Goal: Task Accomplishment & Management: Complete application form

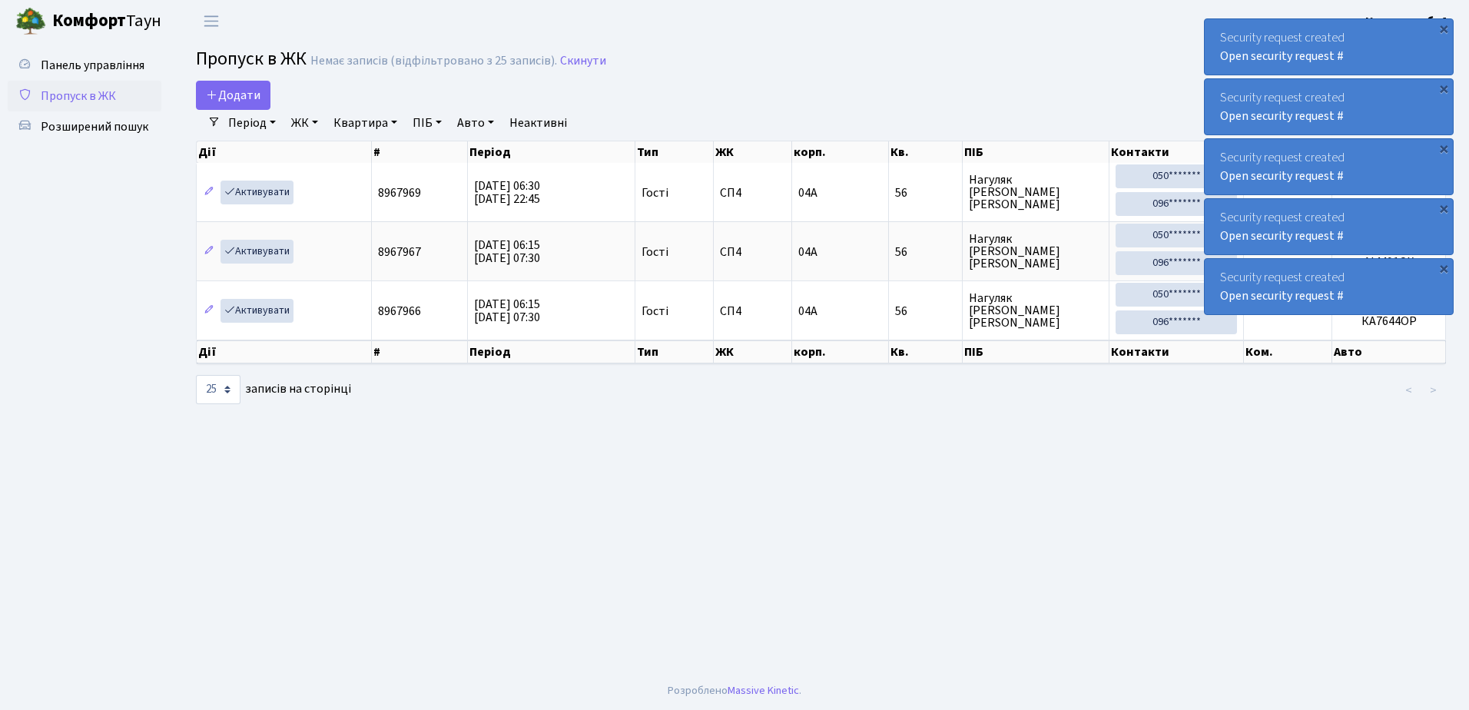
select select "25"
click at [81, 131] on span "Розширений пошук" at bounding box center [95, 126] width 108 height 17
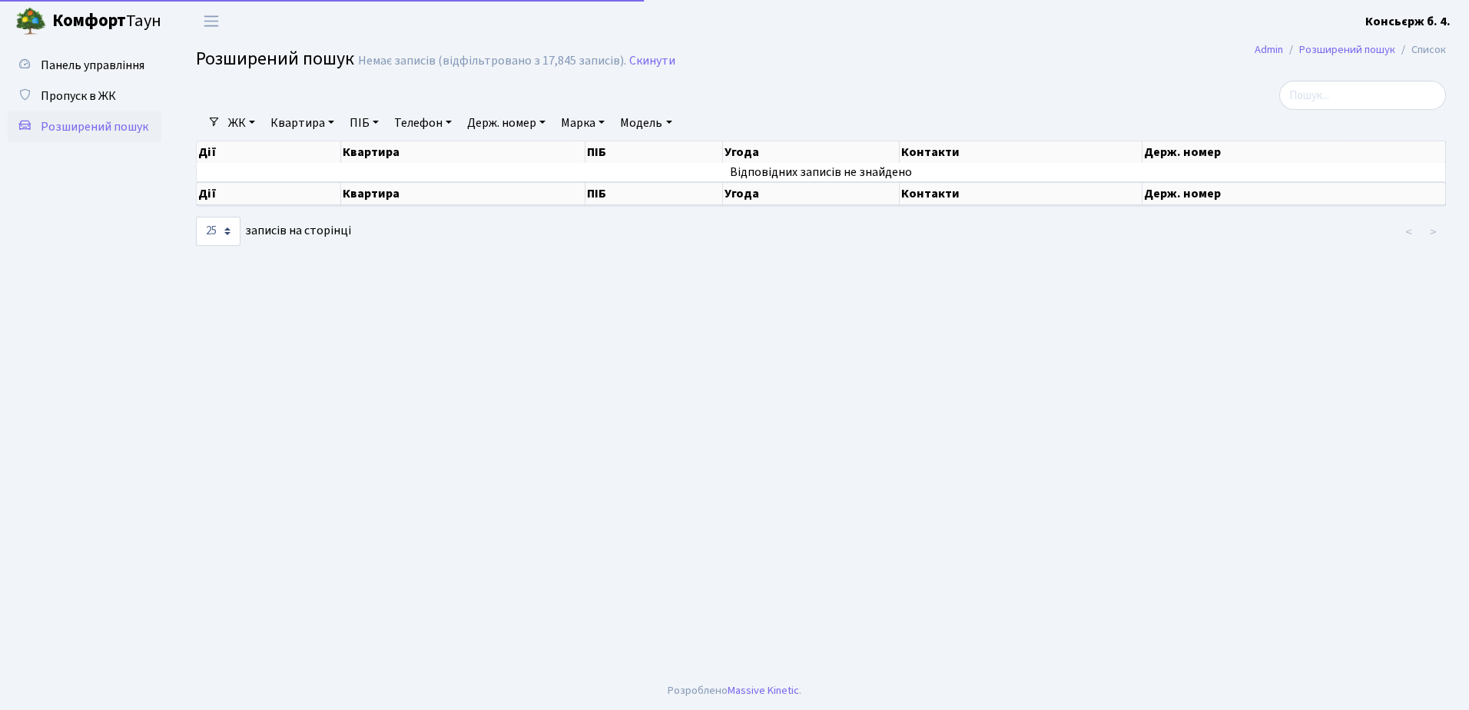
select select "25"
click at [76, 95] on span "Пропуск в ЖК" at bounding box center [78, 96] width 75 height 17
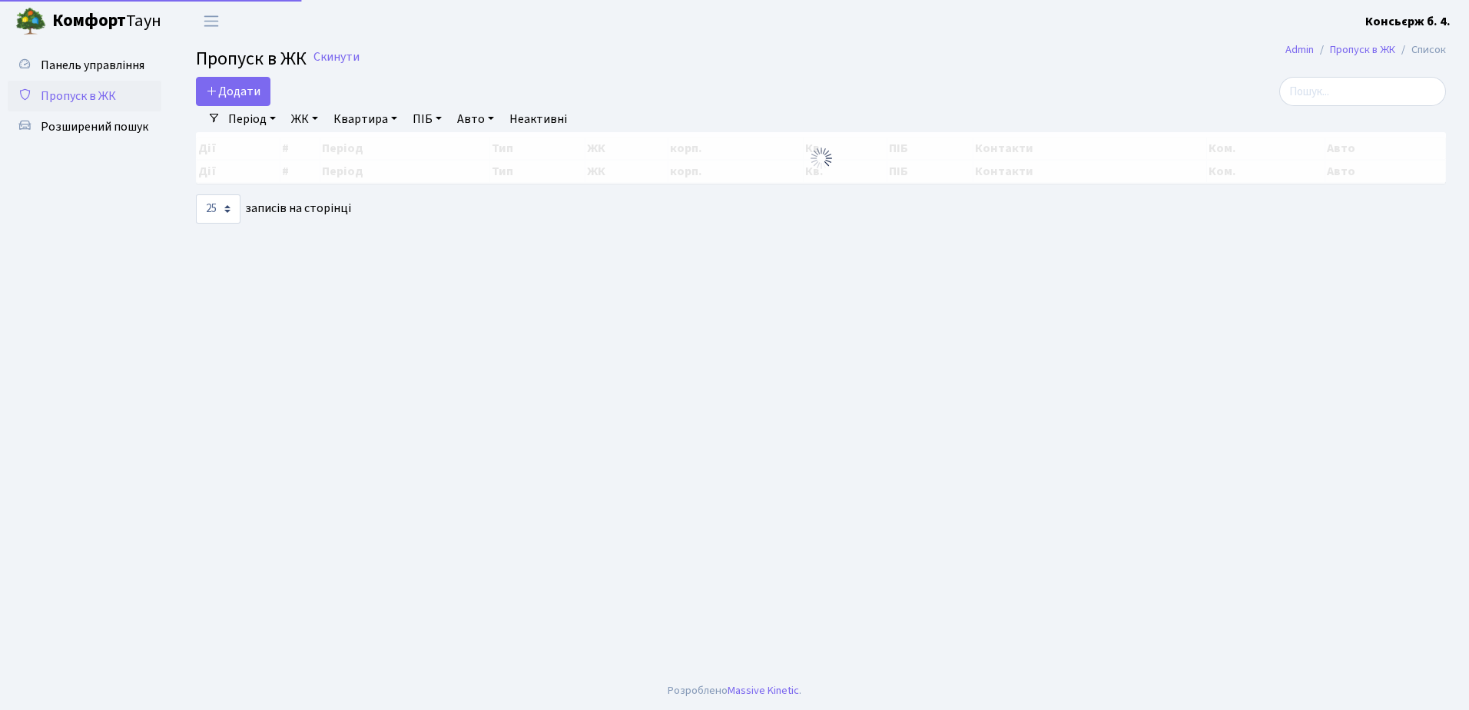
select select "25"
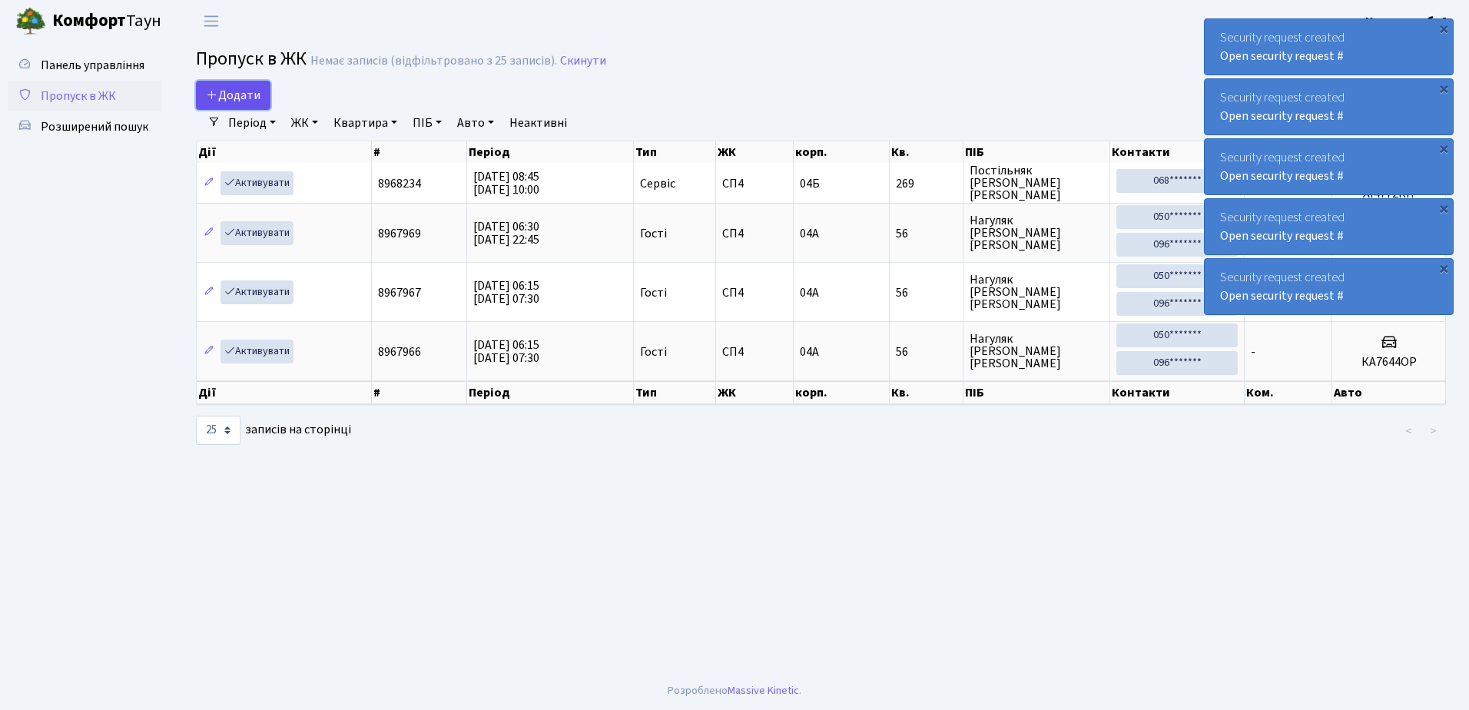
click at [222, 92] on span "Додати" at bounding box center [233, 95] width 55 height 17
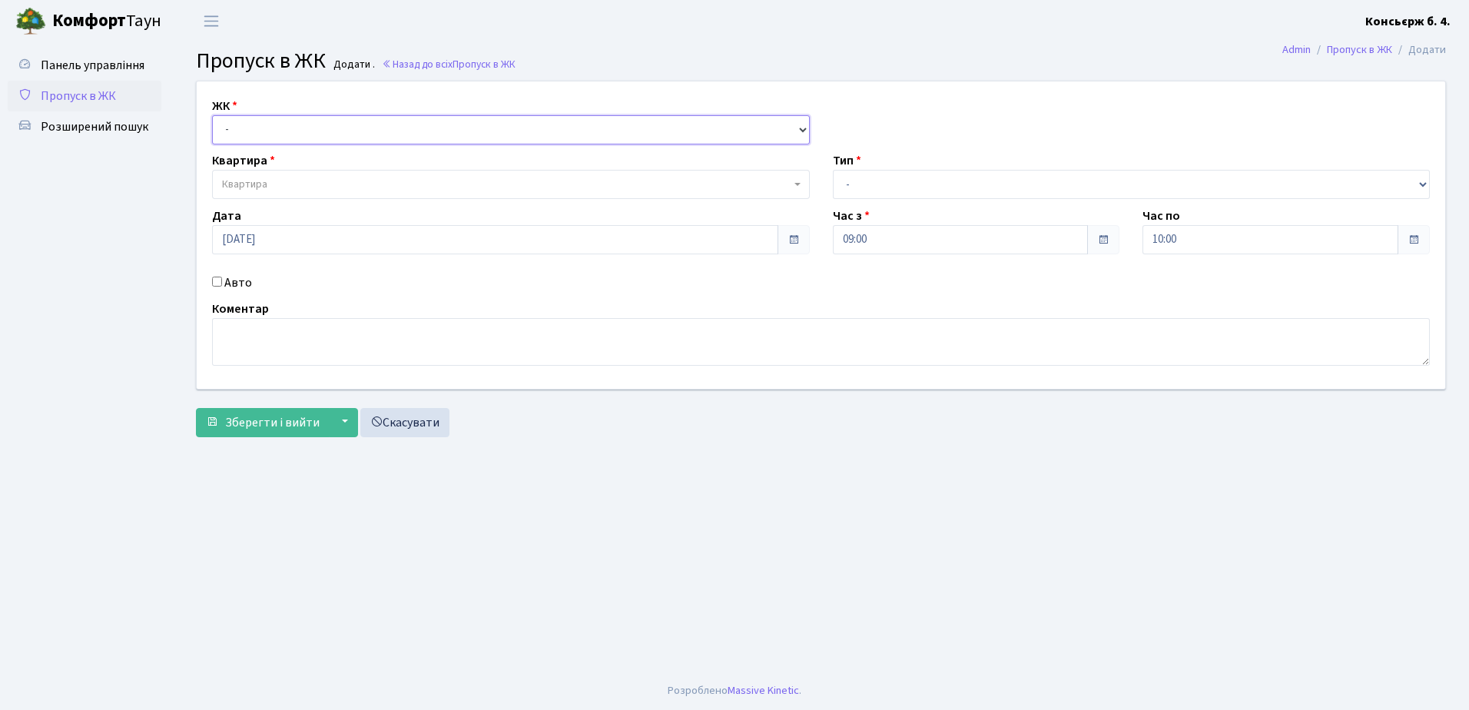
click at [292, 128] on select "- СП4, Столичне шосе, 5" at bounding box center [511, 129] width 598 height 29
select select "325"
click at [212, 115] on select "- СП4, Столичне шосе, 5" at bounding box center [511, 129] width 598 height 29
select select
click at [304, 181] on span "Квартира" at bounding box center [506, 184] width 568 height 15
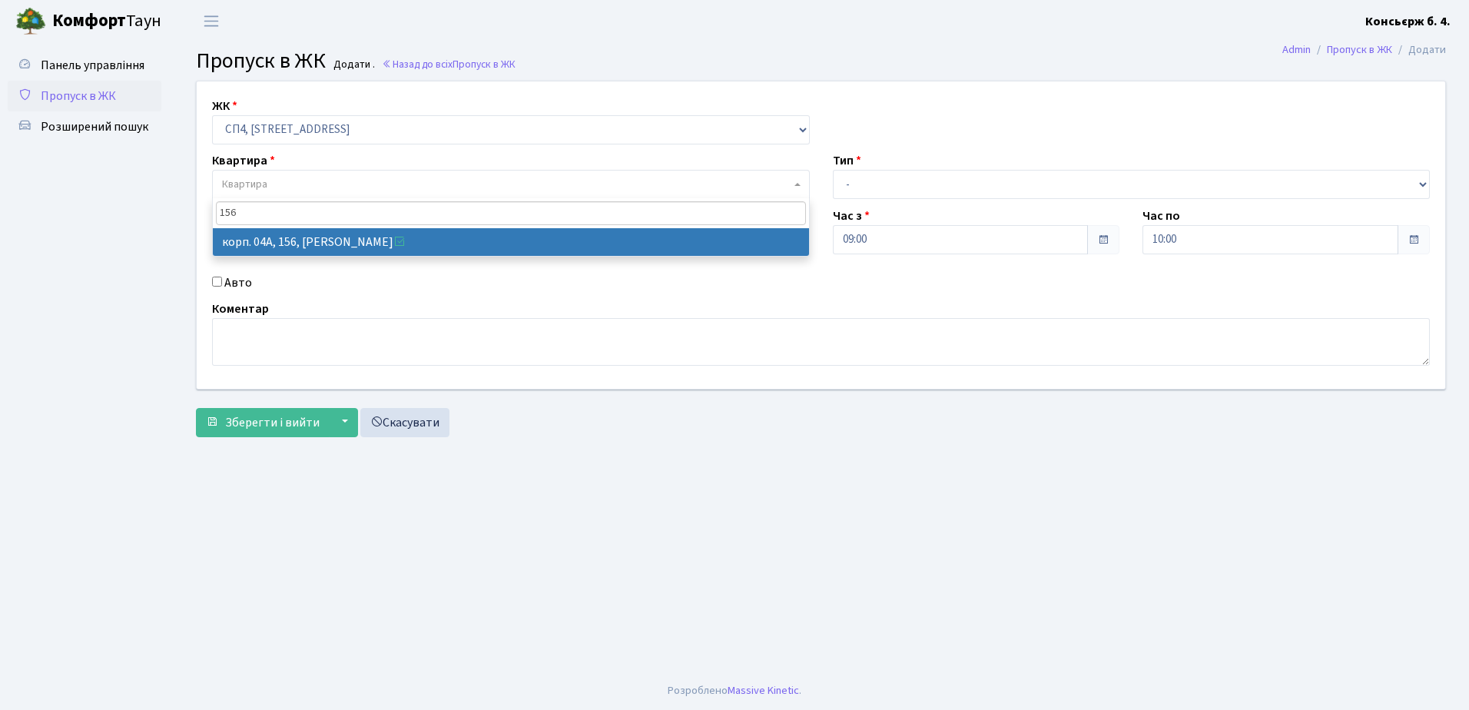
type input "156"
select select "21184"
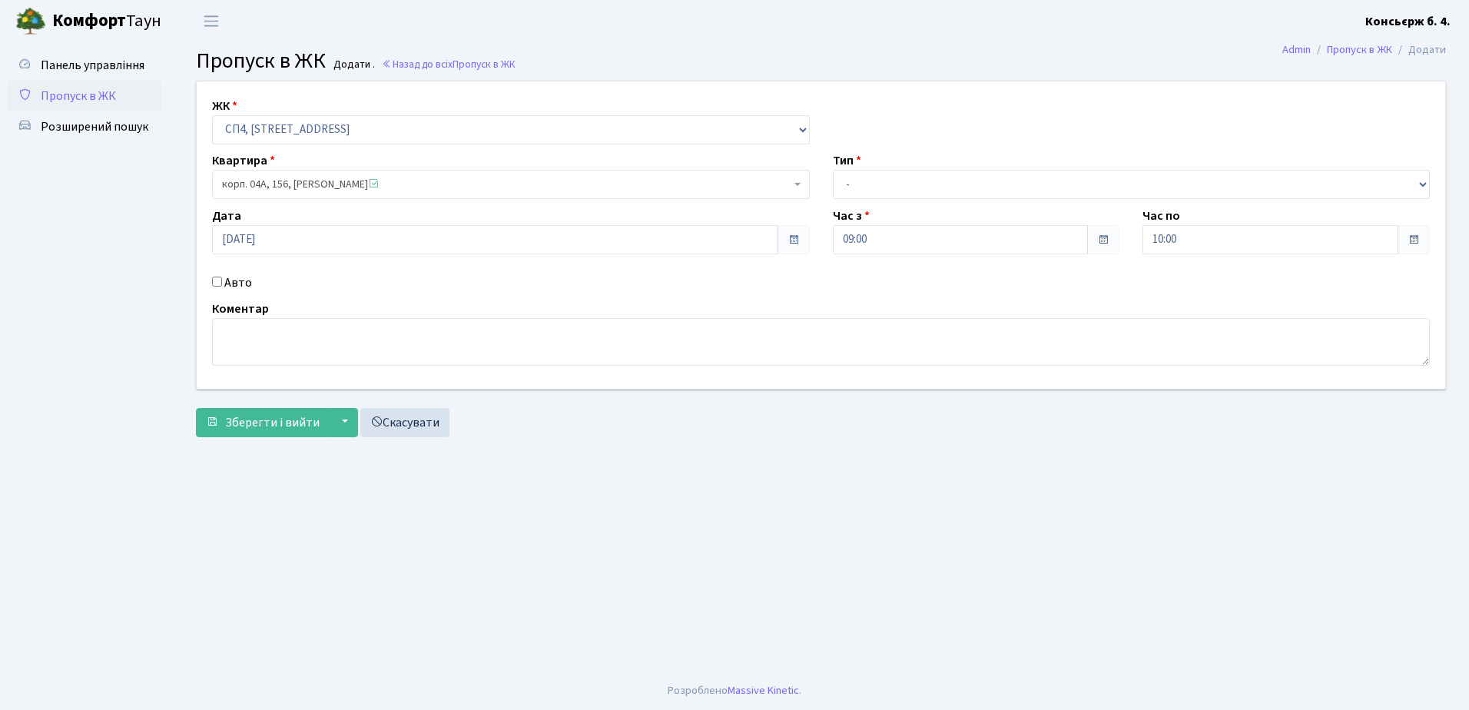
click at [217, 280] on input "Авто" at bounding box center [217, 282] width 10 height 10
checkbox input "true"
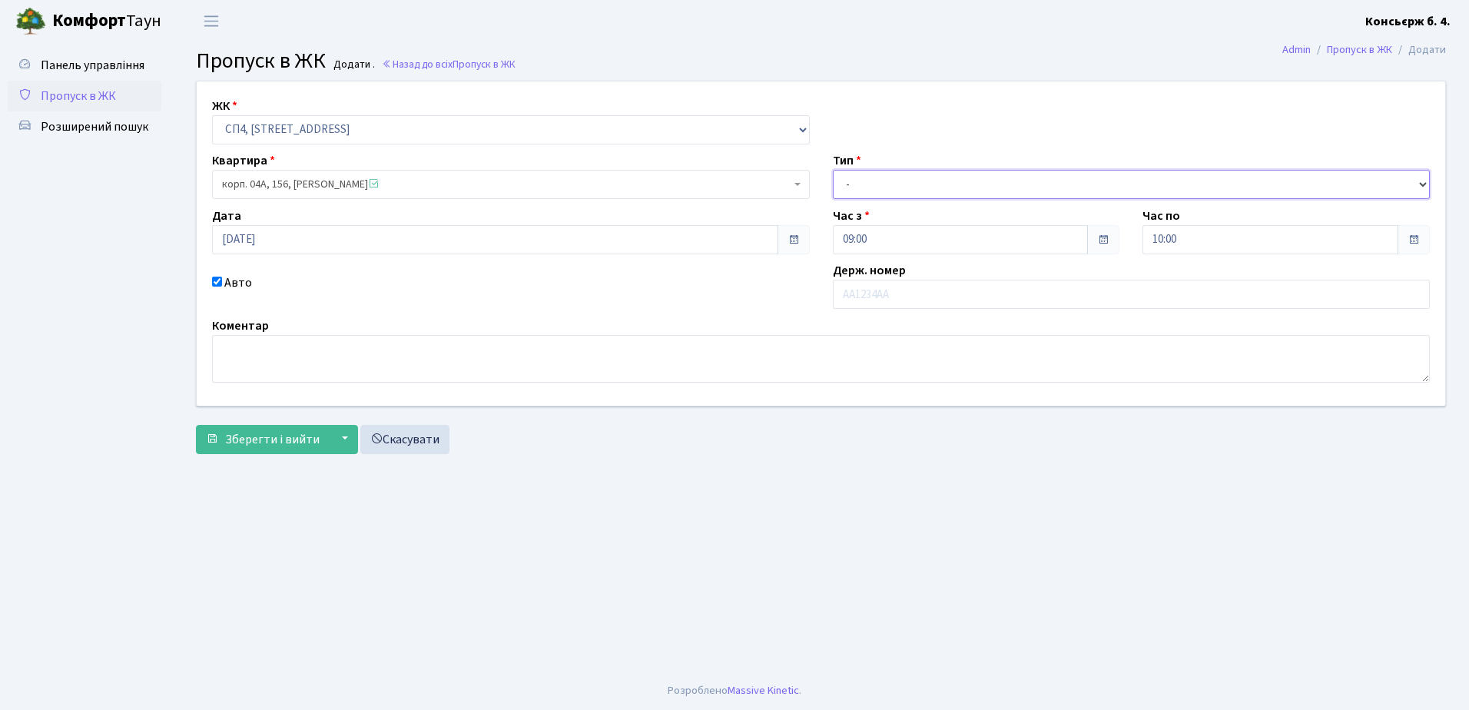
click at [952, 175] on select "- Доставка Таксі Гості Сервіс" at bounding box center [1132, 184] width 598 height 29
select select "18"
click at [833, 170] on select "- Доставка Таксі Гості Сервіс" at bounding box center [1132, 184] width 598 height 29
click at [918, 291] on input "text" at bounding box center [1132, 294] width 598 height 29
type input "R"
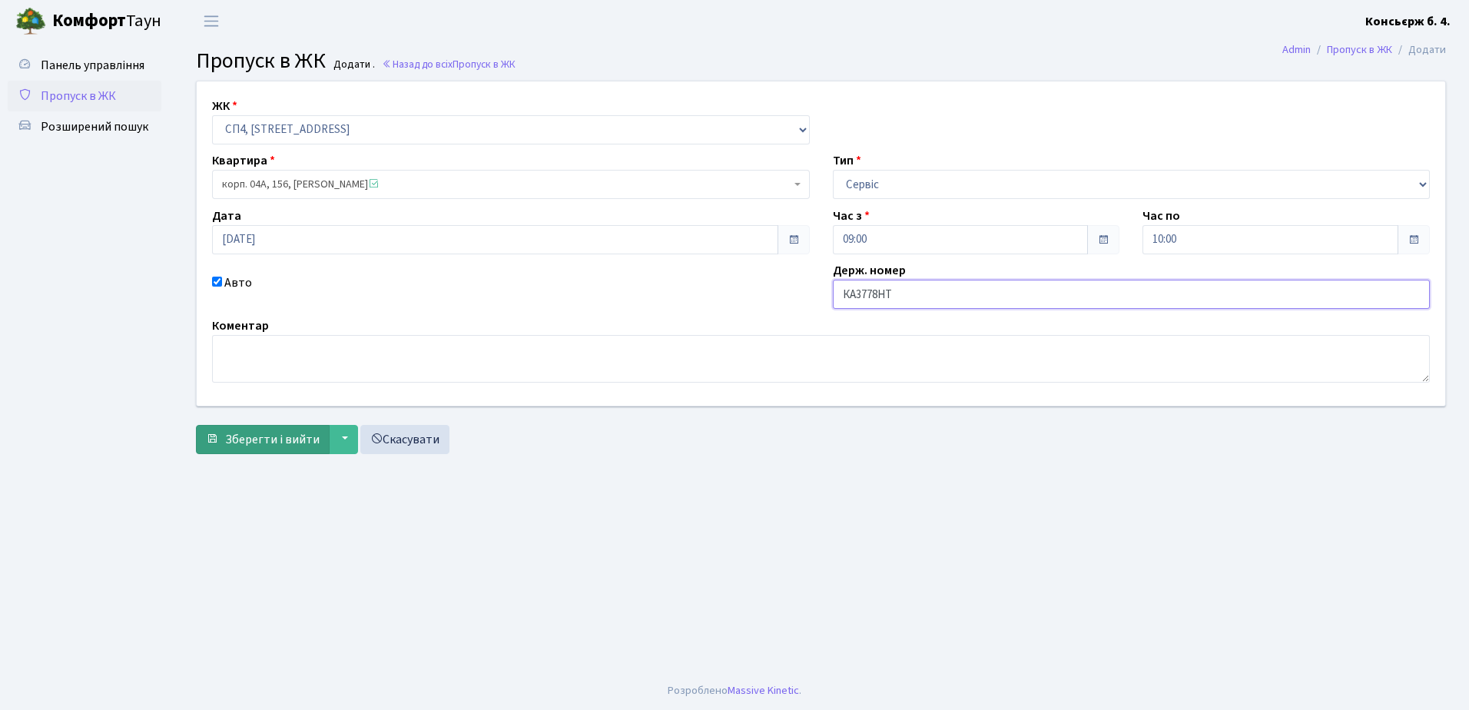
type input "КА3778НТ"
click at [265, 432] on span "Зберегти і вийти" at bounding box center [272, 439] width 94 height 17
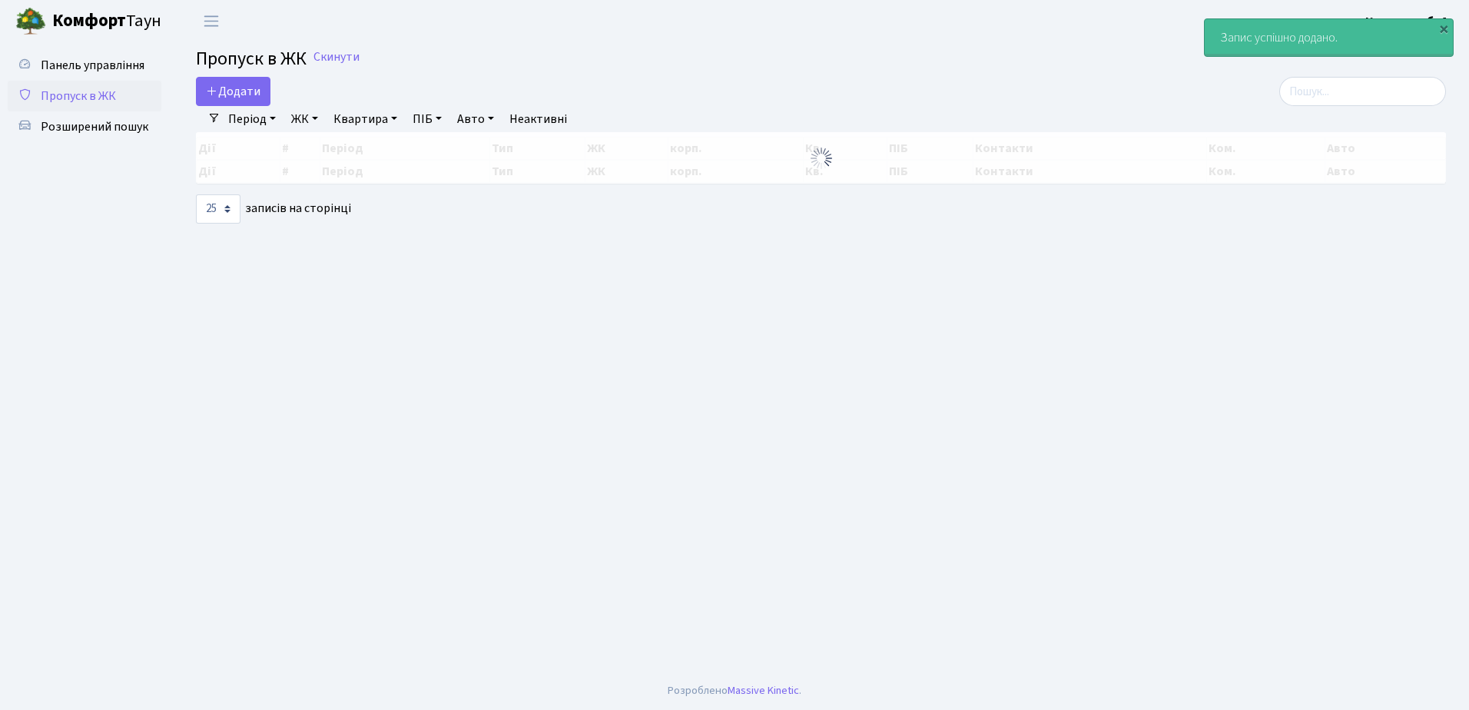
select select "25"
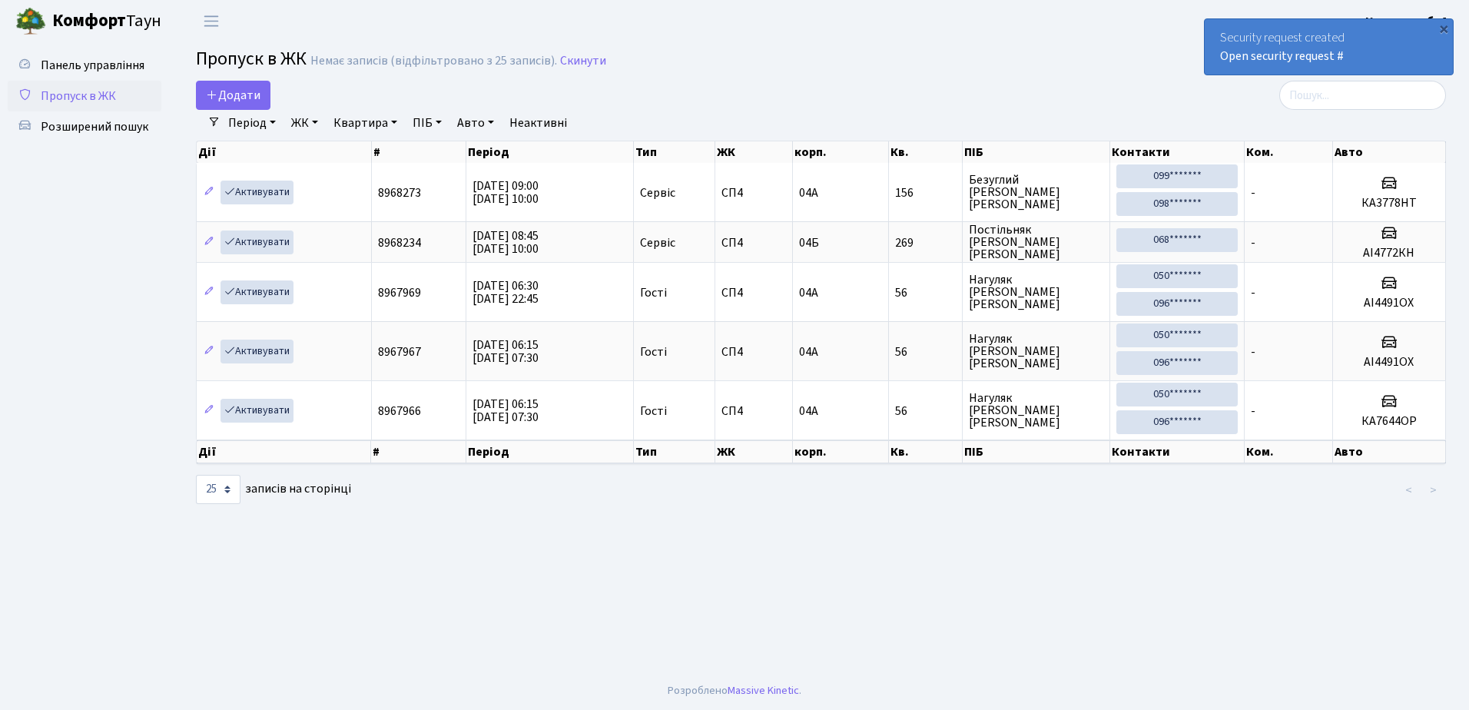
click at [1221, 26] on div "Security request created Open security request #" at bounding box center [1328, 46] width 248 height 55
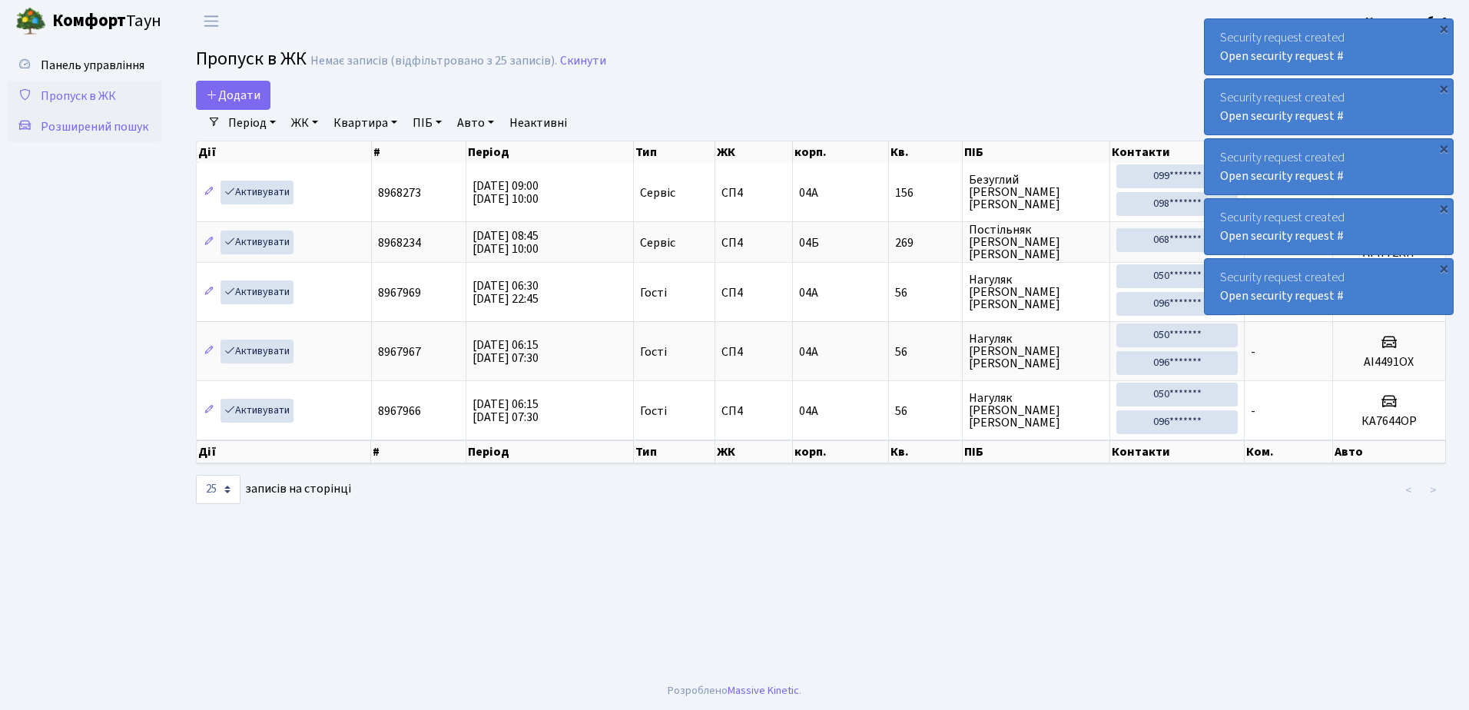
click at [103, 124] on span "Розширений пошук" at bounding box center [95, 126] width 108 height 17
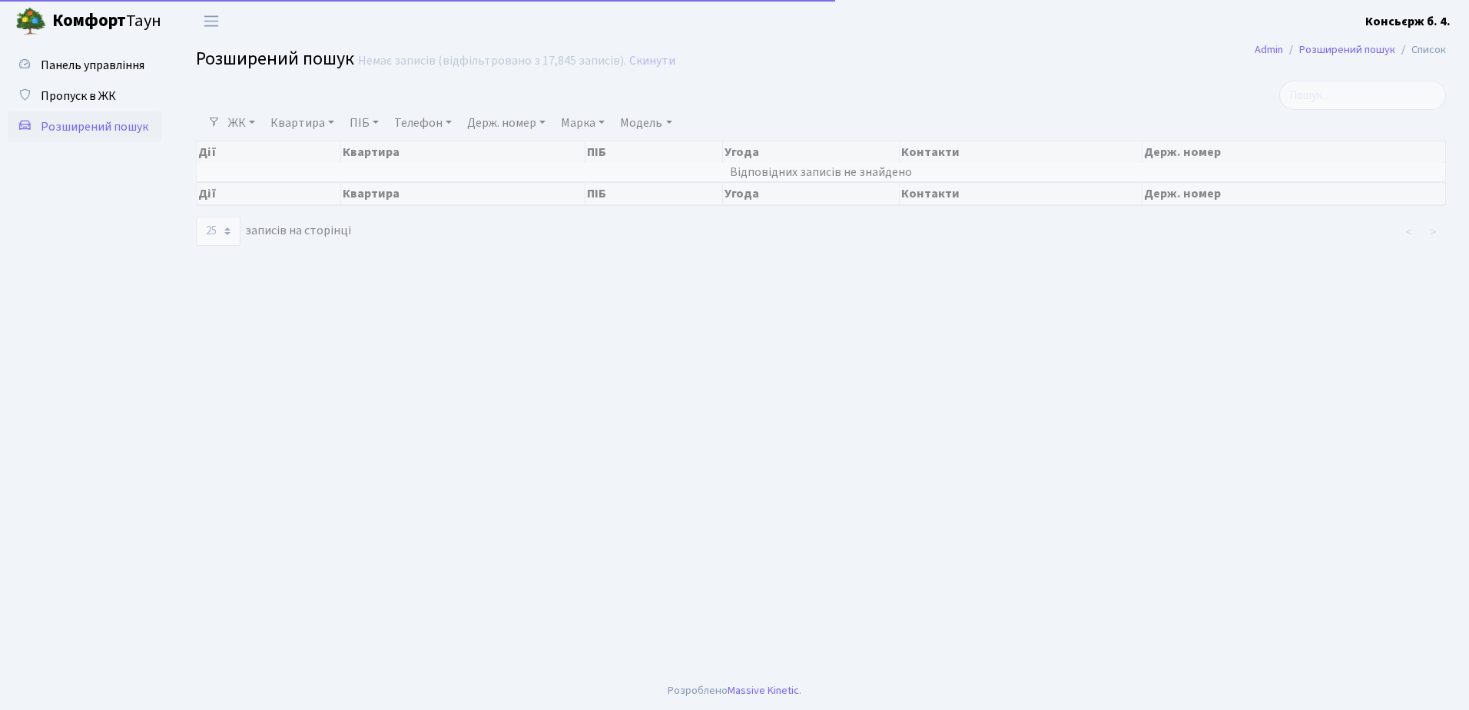
select select "25"
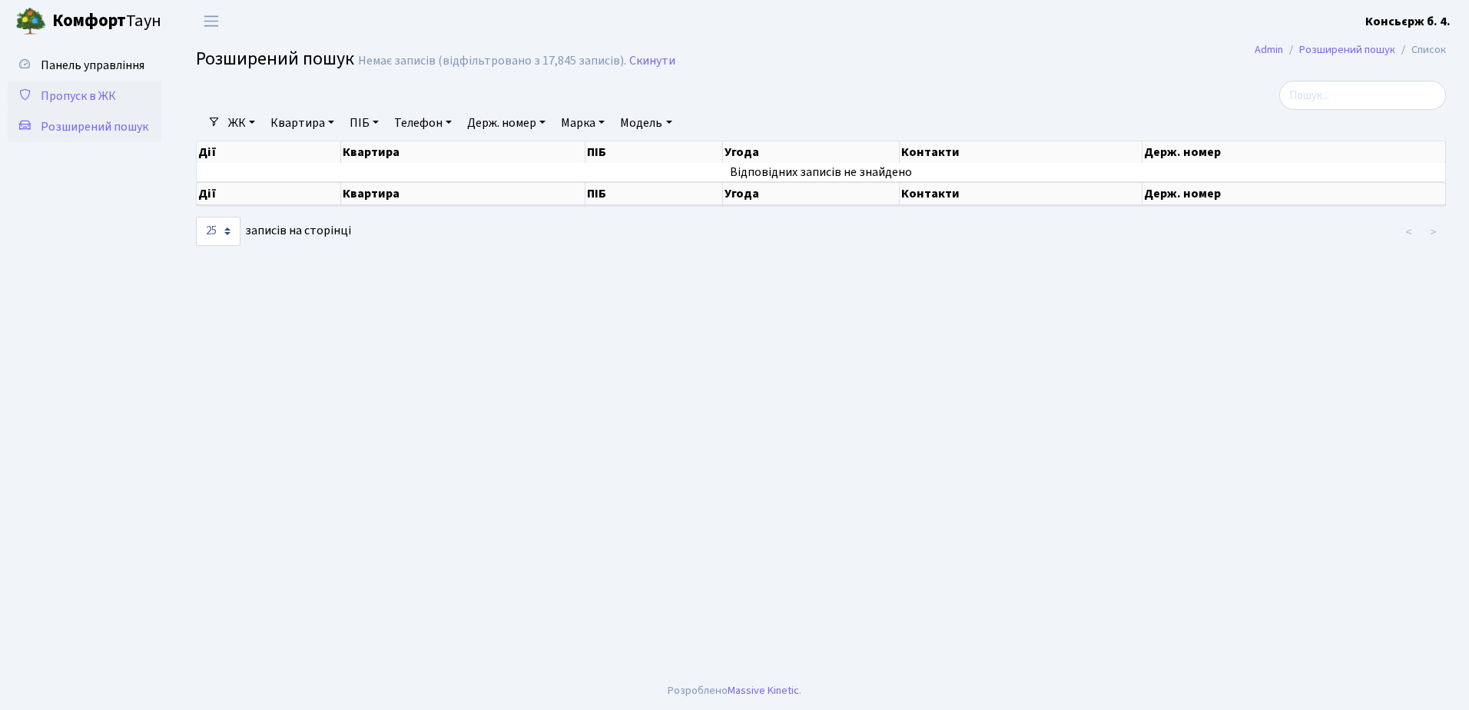
click at [91, 91] on span "Пропуск в ЖК" at bounding box center [78, 96] width 75 height 17
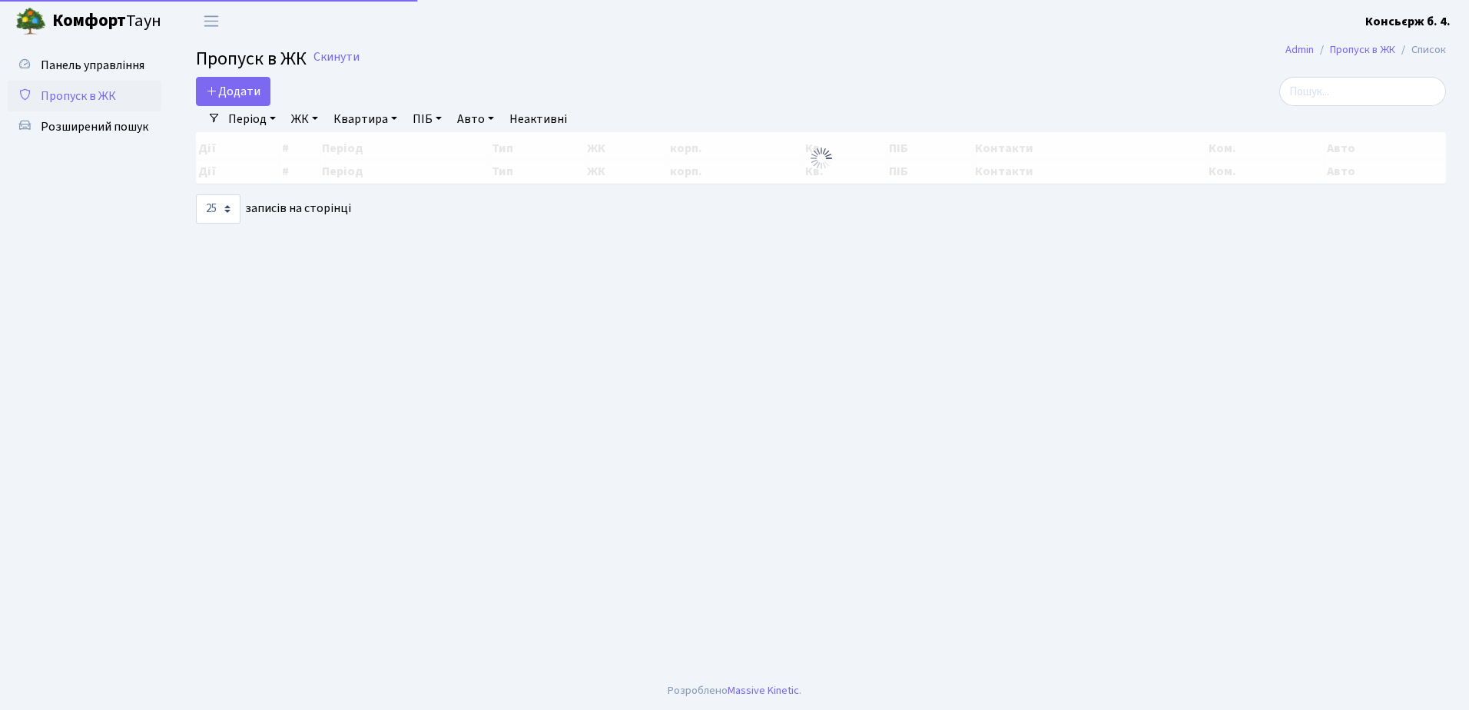
select select "25"
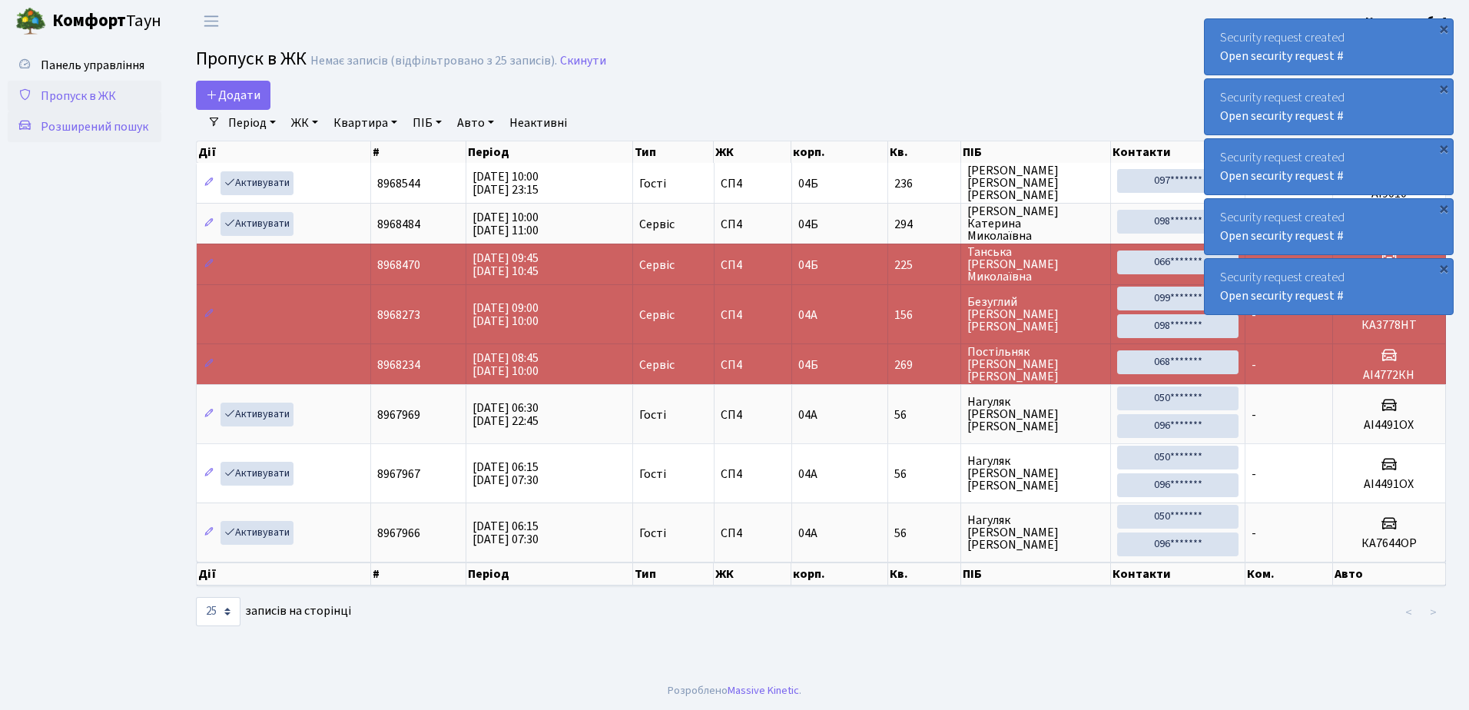
click at [105, 130] on span "Розширений пошук" at bounding box center [95, 126] width 108 height 17
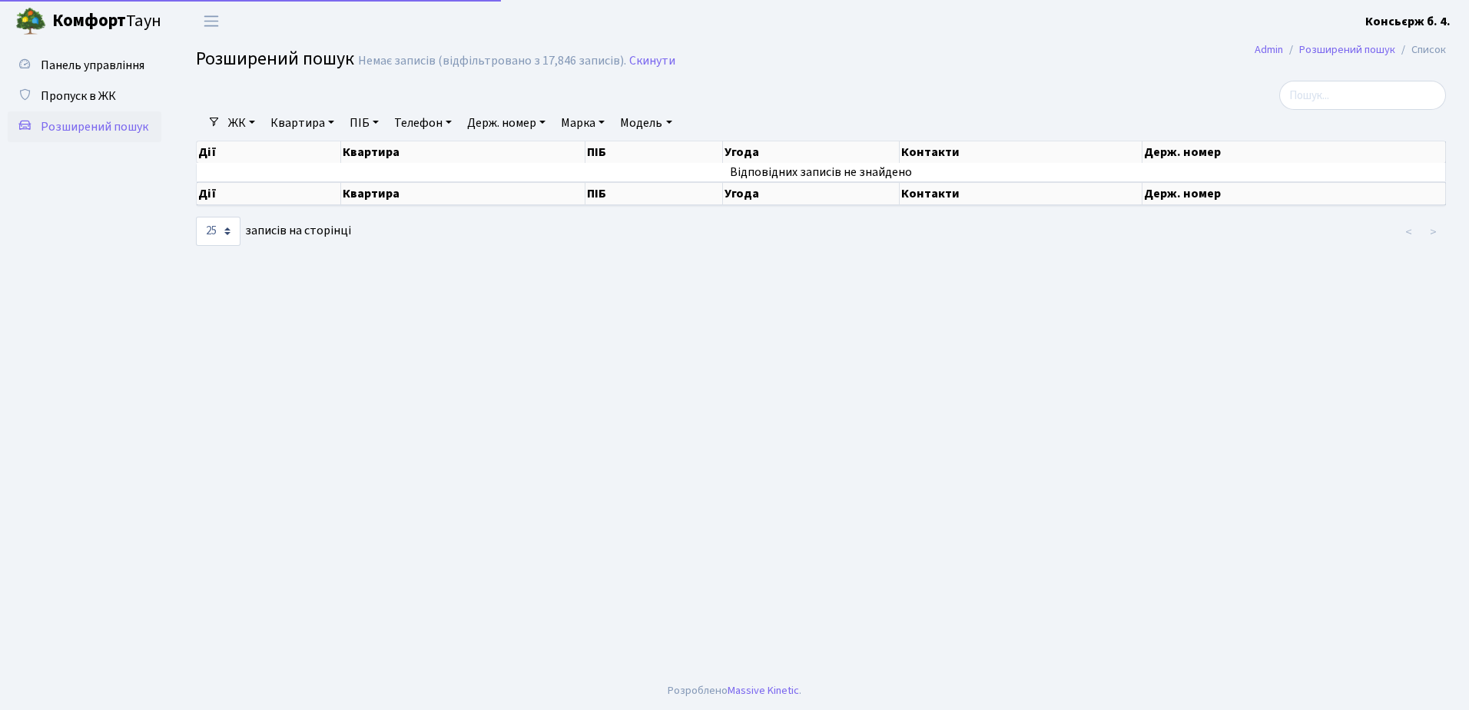
select select "25"
click at [88, 94] on span "Пропуск в ЖК" at bounding box center [78, 96] width 75 height 17
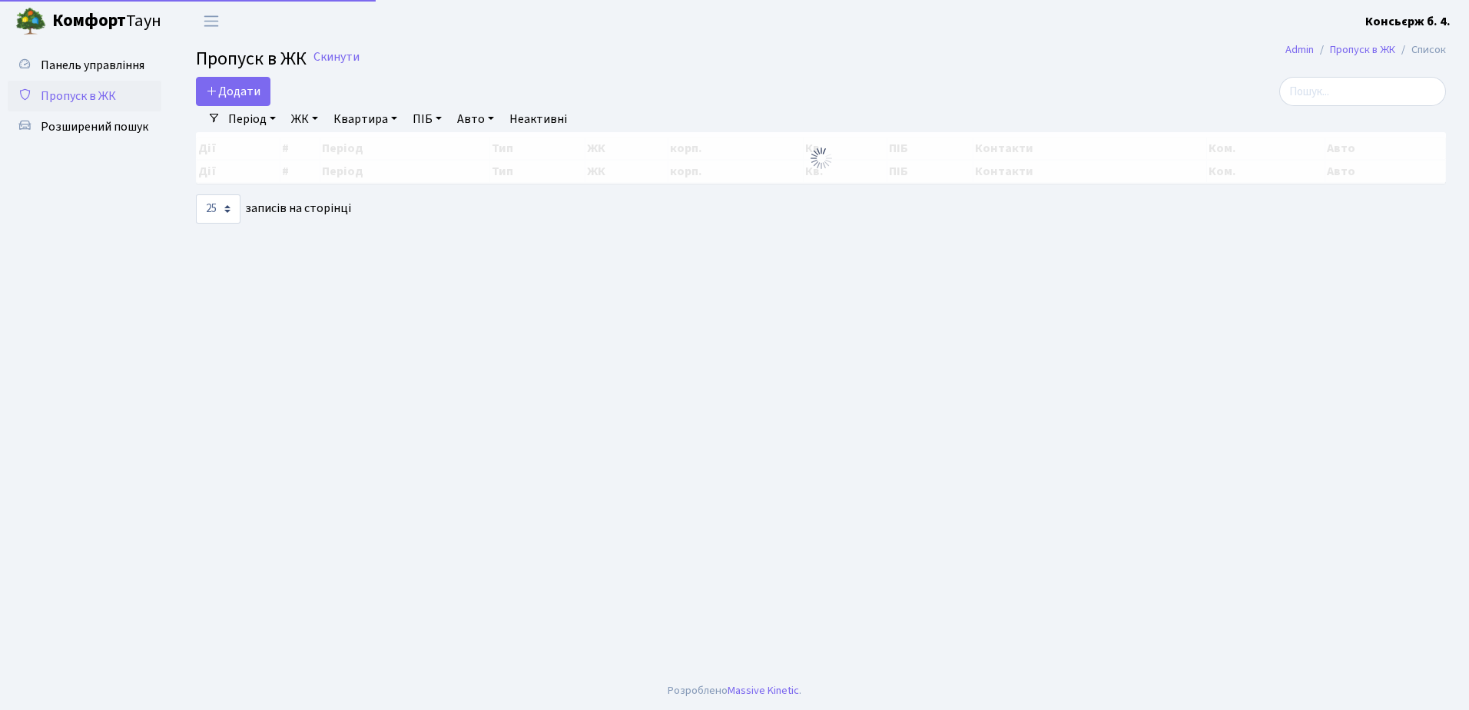
select select "25"
